Goal: Find specific page/section: Find specific page/section

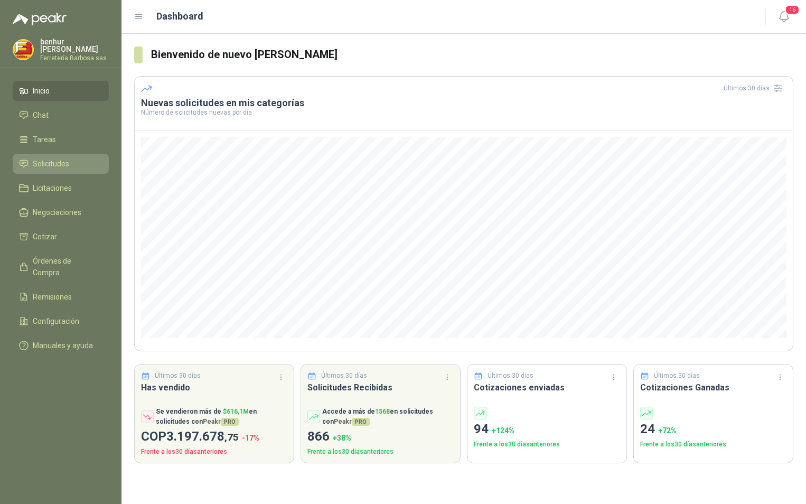
click at [46, 162] on span "Solicitudes" at bounding box center [51, 164] width 36 height 12
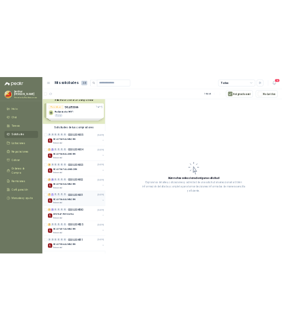
scroll to position [9, 0]
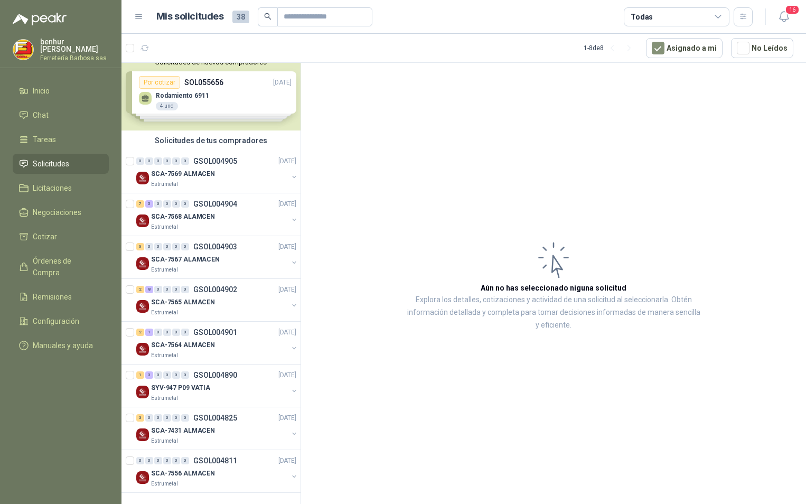
click at [201, 83] on div "Solicitudes de nuevos compradores Por cotizar SOL055656 12/09/25 Rodamiento 691…" at bounding box center [210, 92] width 179 height 77
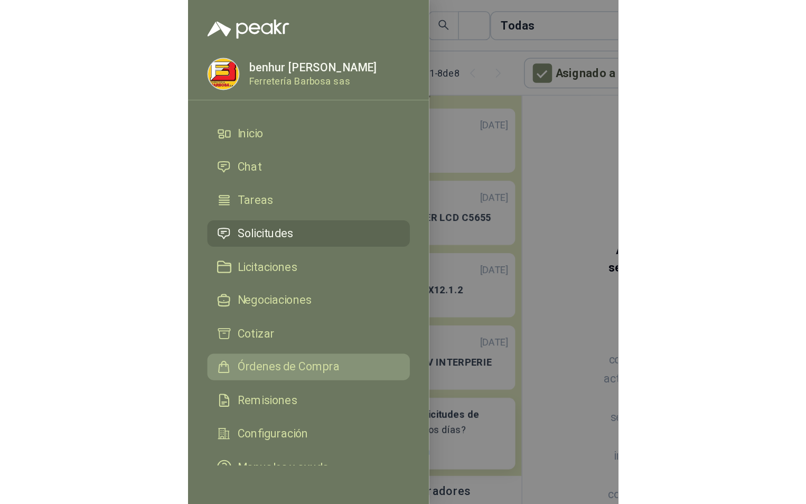
scroll to position [14, 0]
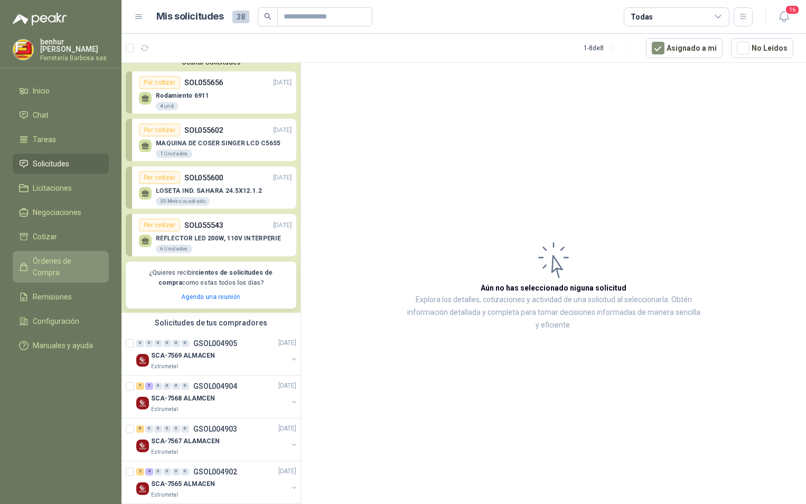
click at [26, 262] on icon at bounding box center [24, 267] width 10 height 10
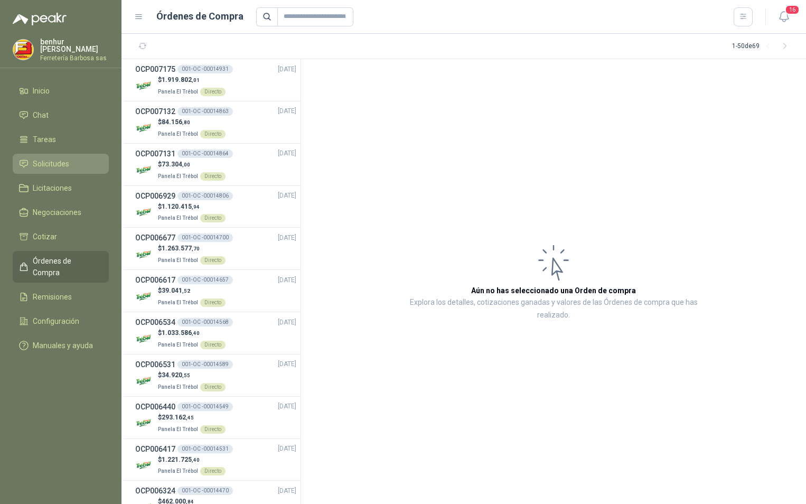
click at [43, 160] on span "Solicitudes" at bounding box center [51, 164] width 36 height 12
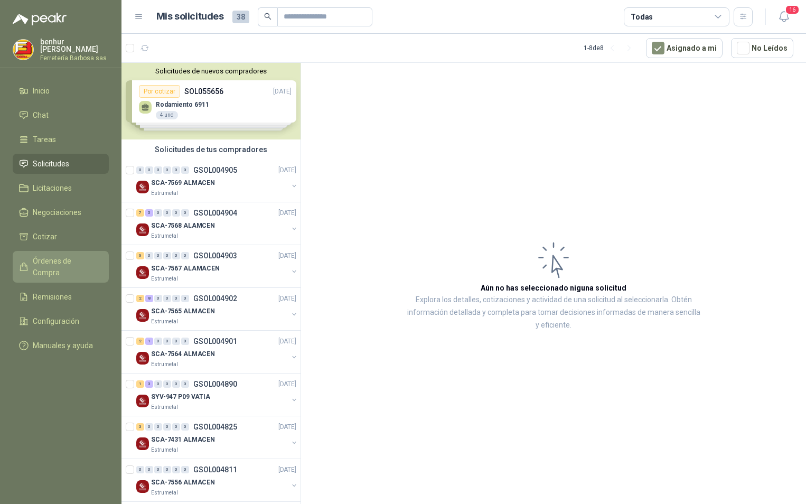
click at [47, 258] on span "Órdenes de Compra" at bounding box center [66, 266] width 66 height 23
